Goal: Task Accomplishment & Management: Use online tool/utility

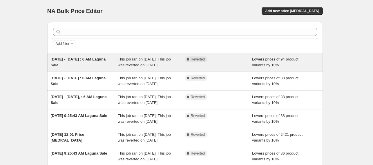
click at [84, 66] on div "[DATE] - [DATE] : 6 AM Laguna Sale" at bounding box center [84, 63] width 67 height 12
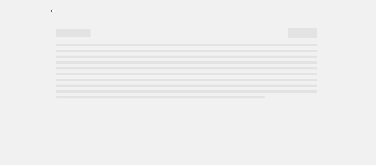
select select "percentage"
select select "collection"
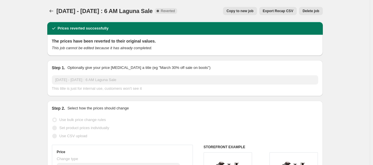
click at [247, 11] on span "Copy to new job" at bounding box center [239, 11] width 27 height 5
select select "percentage"
select select "collection"
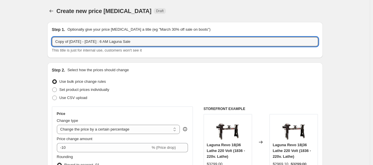
drag, startPoint x: 113, startPoint y: 42, endPoint x: 49, endPoint y: 46, distance: 64.5
click at [49, 46] on div "Step 1. Optionally give your price [MEDICAL_DATA] a title (eg "March 30% off sa…" at bounding box center [184, 40] width 275 height 36
type input "[DATE] - [DATE] : 6 AM Laguna Sale"
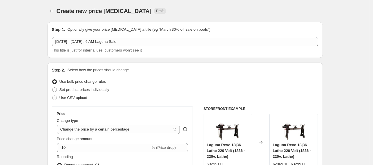
click at [156, 82] on div "Use bulk price change rules" at bounding box center [185, 82] width 266 height 8
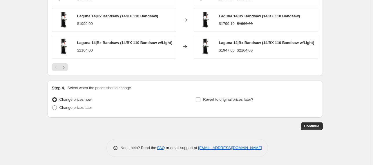
scroll to position [485, 0]
click at [57, 107] on span at bounding box center [54, 107] width 5 height 5
click at [52, 106] on input "Change prices later" at bounding box center [52, 105] width 0 height 0
radio input "true"
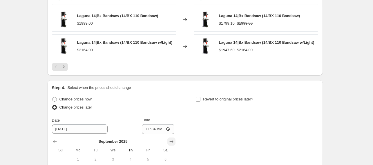
click at [173, 140] on icon "Show next month, October 2025" at bounding box center [171, 142] width 6 height 6
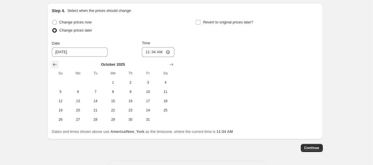
click at [55, 63] on icon "Show previous month, September 2025" at bounding box center [55, 65] width 6 height 6
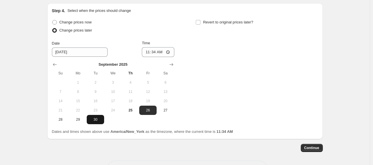
click at [100, 120] on span "30" at bounding box center [95, 119] width 13 height 5
type input "[DATE]"
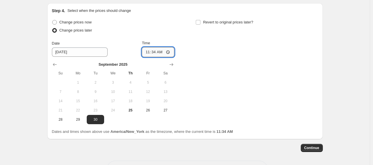
click at [156, 50] on input "11:34" at bounding box center [158, 52] width 32 height 10
click at [160, 50] on input "11:34" at bounding box center [158, 52] width 32 height 10
click at [169, 50] on input "11:34" at bounding box center [158, 52] width 32 height 10
type input "23:34"
click at [218, 46] on div "Change prices now Change prices later Date [DATE] Time 23:34 [DATE] Su Mo Tu We…" at bounding box center [185, 71] width 266 height 106
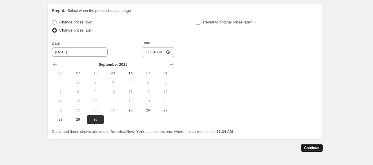
click at [313, 146] on span "Continue" at bounding box center [311, 148] width 15 height 5
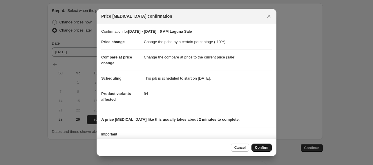
click at [260, 147] on span "Confirm" at bounding box center [261, 148] width 13 height 5
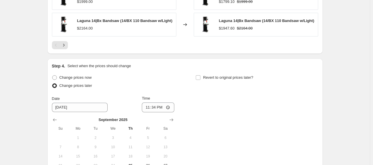
scroll to position [619, 0]
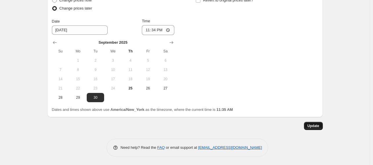
click at [315, 124] on span "Update" at bounding box center [313, 126] width 12 height 5
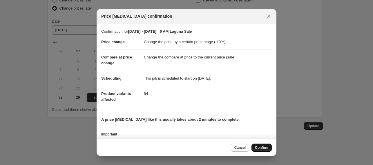
click at [262, 148] on span "Confirm" at bounding box center [261, 148] width 13 height 5
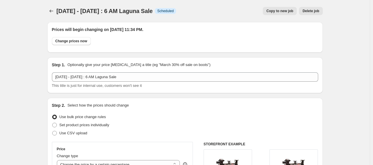
scroll to position [619, 0]
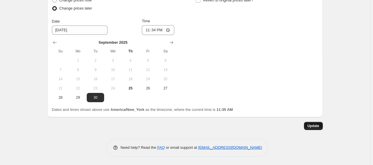
click at [315, 126] on span "Update" at bounding box center [313, 126] width 12 height 5
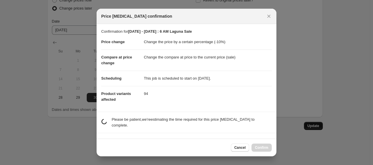
scroll to position [0, 0]
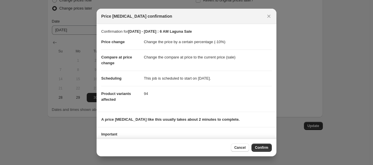
click at [262, 145] on button "Confirm" at bounding box center [261, 148] width 20 height 8
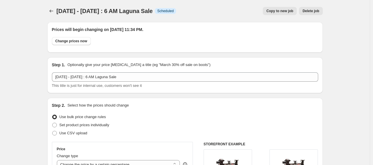
click at [281, 11] on span "Copy to new job" at bounding box center [279, 11] width 27 height 5
select select "percentage"
select select "collection"
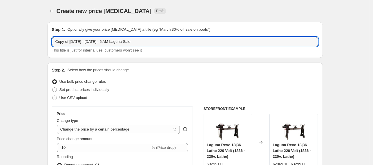
click at [53, 48] on div "Copy of [DATE] - [DATE] : 6 AM Laguna Sale This title is just for internal use,…" at bounding box center [185, 45] width 266 height 16
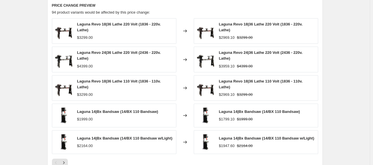
scroll to position [464, 0]
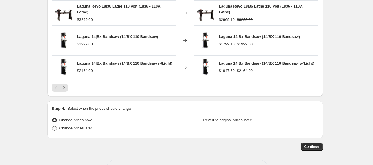
type input "[DATE] - [DATE] : 6 AM Laguna Sale"
click at [57, 128] on span at bounding box center [54, 128] width 5 height 5
click at [52, 126] on input "Change prices later" at bounding box center [52, 126] width 0 height 0
radio input "true"
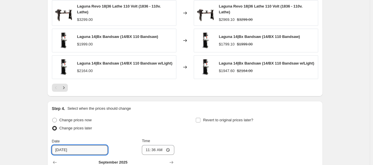
click at [85, 150] on input "[DATE]" at bounding box center [80, 150] width 56 height 9
click at [63, 149] on input "[DATE]" at bounding box center [80, 150] width 56 height 9
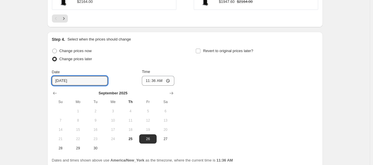
scroll to position [541, 0]
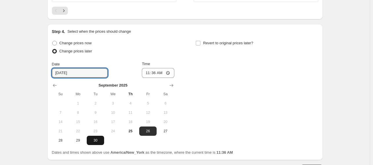
click at [96, 140] on span "30" at bounding box center [95, 140] width 13 height 5
type input "[DATE]"
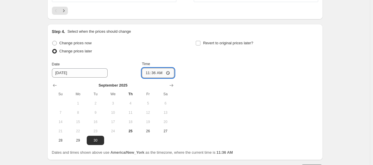
click at [169, 72] on input "11:36" at bounding box center [158, 73] width 32 height 10
type input "23:36"
click at [252, 79] on div "Change prices now Change prices later Date [DATE] Time 23:36 [DATE] Su Mo Tu We…" at bounding box center [185, 92] width 266 height 106
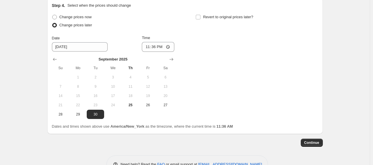
scroll to position [584, 0]
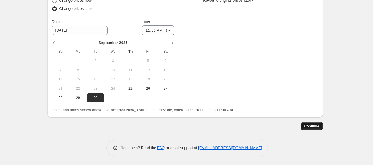
click at [317, 123] on button "Continue" at bounding box center [312, 126] width 22 height 8
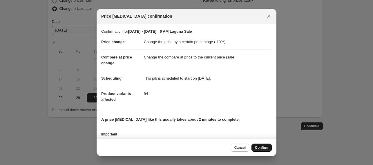
click at [260, 148] on span "Confirm" at bounding box center [261, 148] width 13 height 5
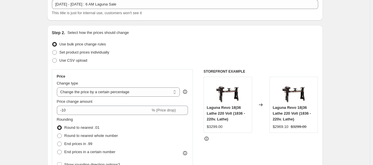
scroll to position [1, 0]
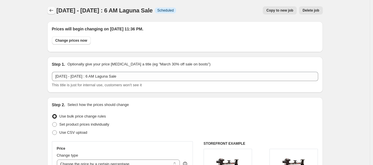
click at [52, 11] on icon "Price change jobs" at bounding box center [51, 11] width 6 height 6
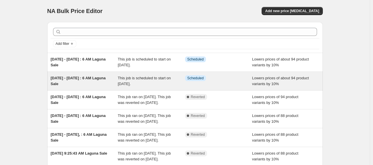
click at [198, 77] on span "Scheduled" at bounding box center [195, 78] width 17 height 5
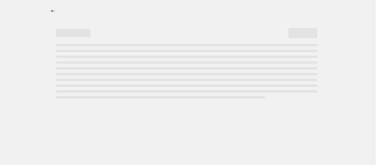
select select "percentage"
select select "collection"
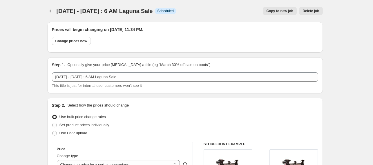
click at [311, 9] on span "Delete job" at bounding box center [310, 11] width 17 height 5
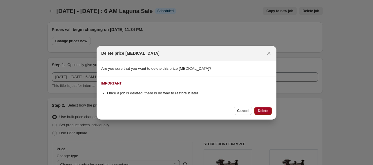
click at [268, 109] on button "Delete" at bounding box center [262, 111] width 17 height 8
